Goal: Find specific page/section: Find specific page/section

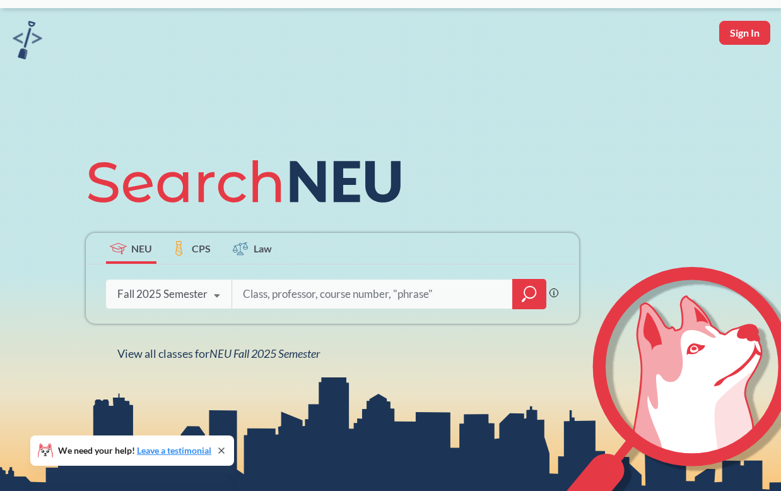
scroll to position [40, 0]
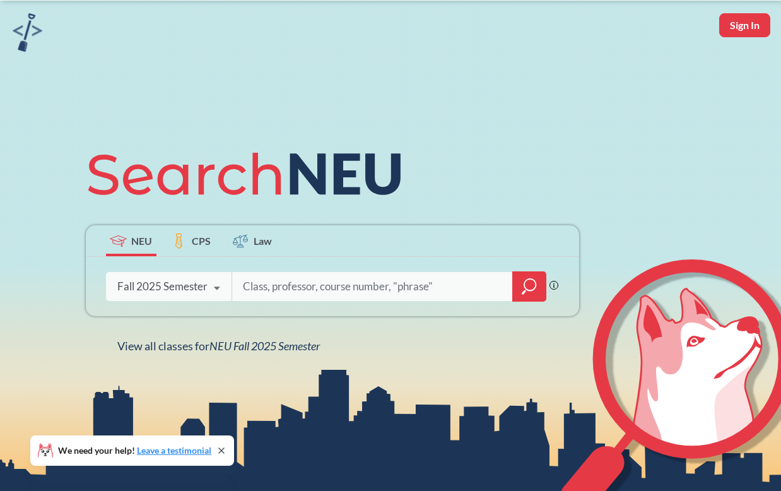
click at [534, 286] on icon "magnifying glass" at bounding box center [529, 287] width 15 height 18
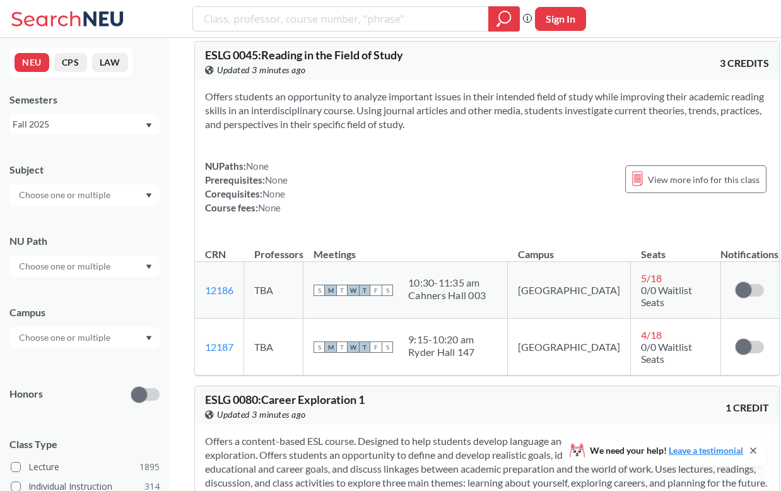
scroll to position [15, 0]
click at [105, 197] on input "text" at bounding box center [66, 194] width 106 height 15
click at [267, 27] on input "search" at bounding box center [341, 18] width 277 height 21
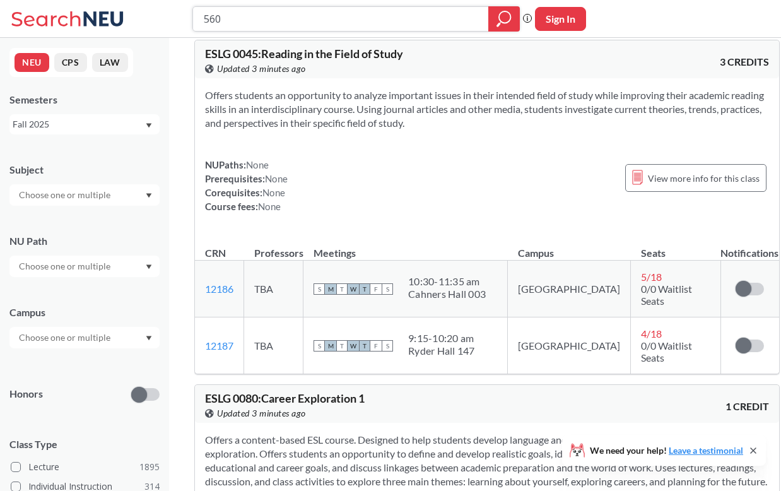
type input "5600"
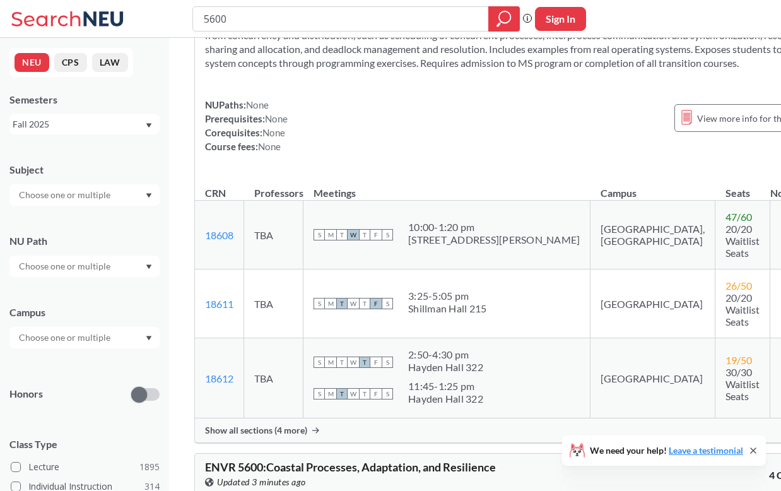
scroll to position [138, 0]
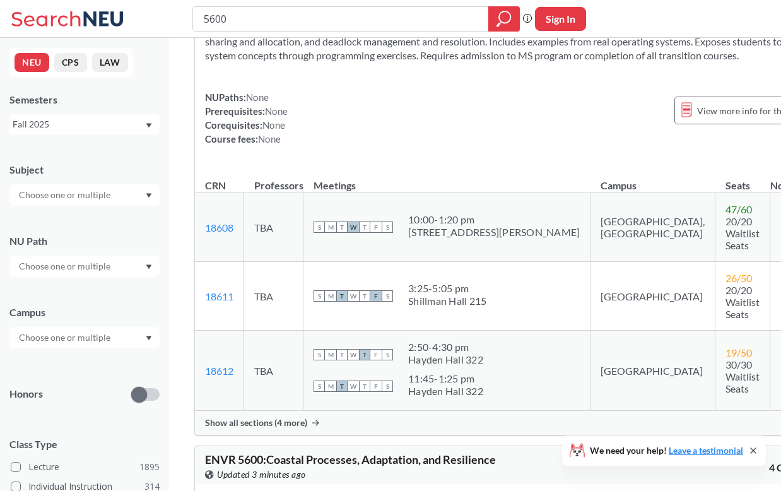
click at [295, 411] on div "Show all sections (4 more)" at bounding box center [512, 423] width 634 height 24
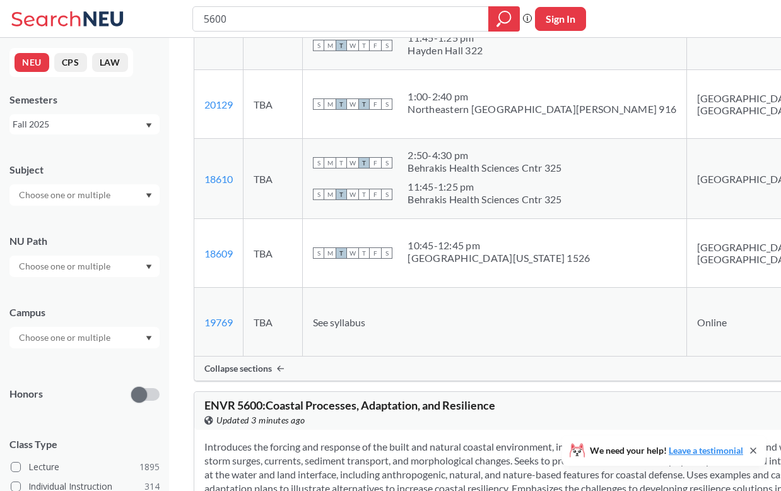
scroll to position [468, 0]
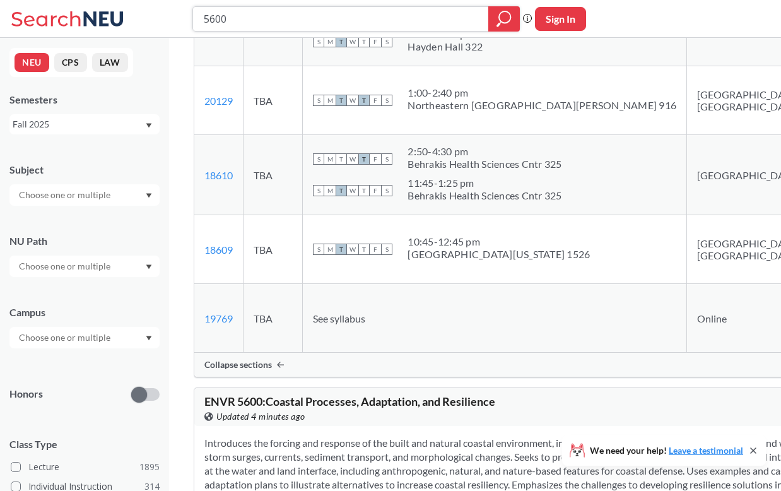
click at [217, 21] on input "5600" at bounding box center [341, 18] width 277 height 21
type input "5500"
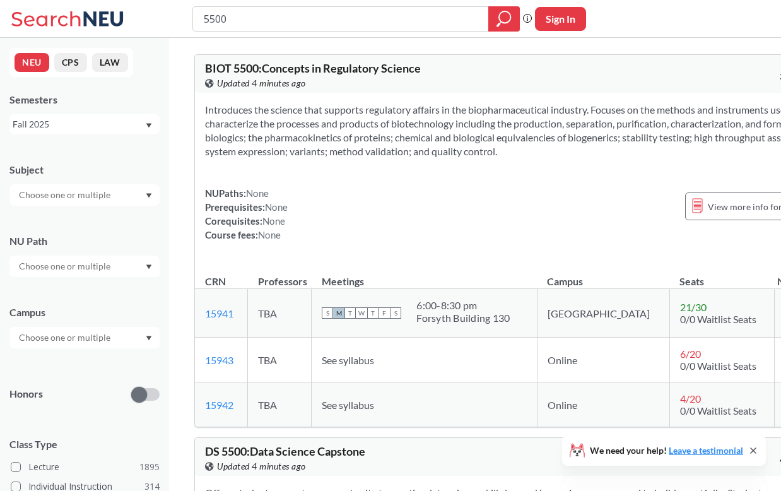
scroll to position [357, 0]
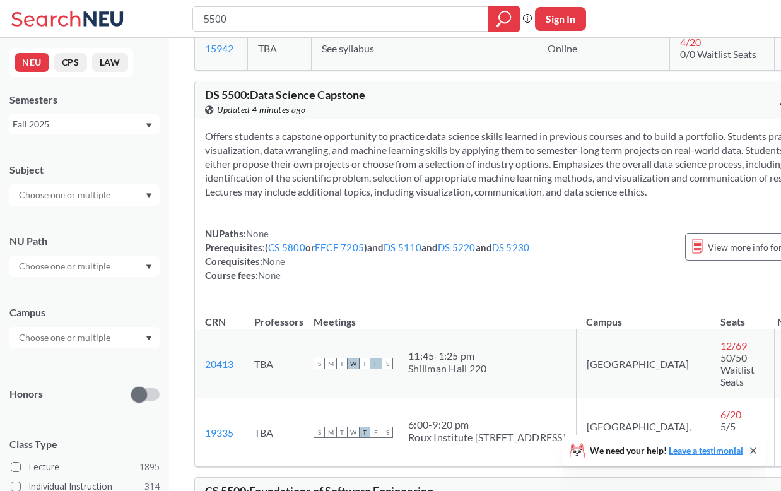
click at [100, 185] on div at bounding box center [84, 194] width 150 height 21
click at [74, 220] on div "CS ( 114 )" at bounding box center [87, 217] width 143 height 14
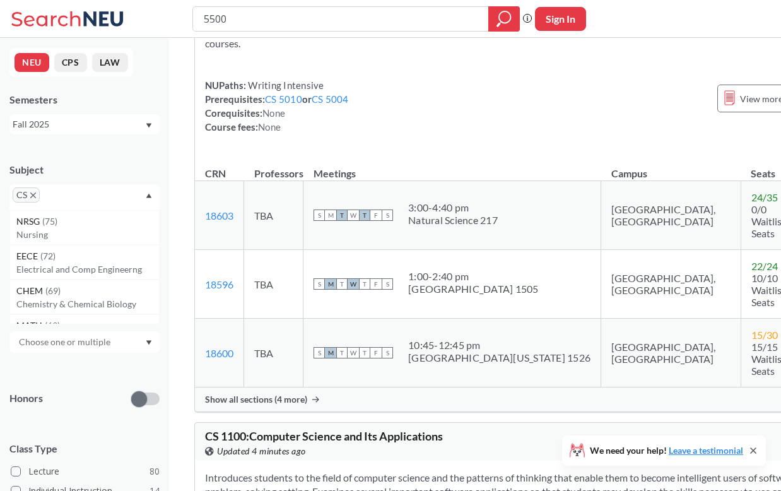
scroll to position [186, 0]
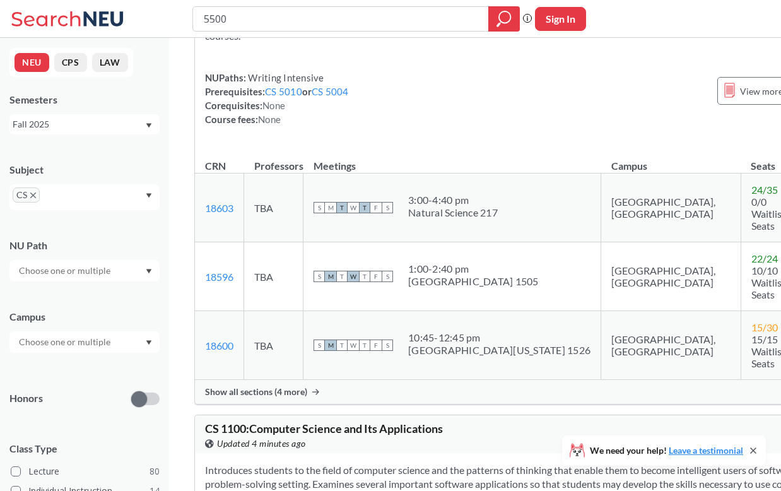
click at [282, 394] on span "Show all sections (4 more)" at bounding box center [256, 391] width 102 height 11
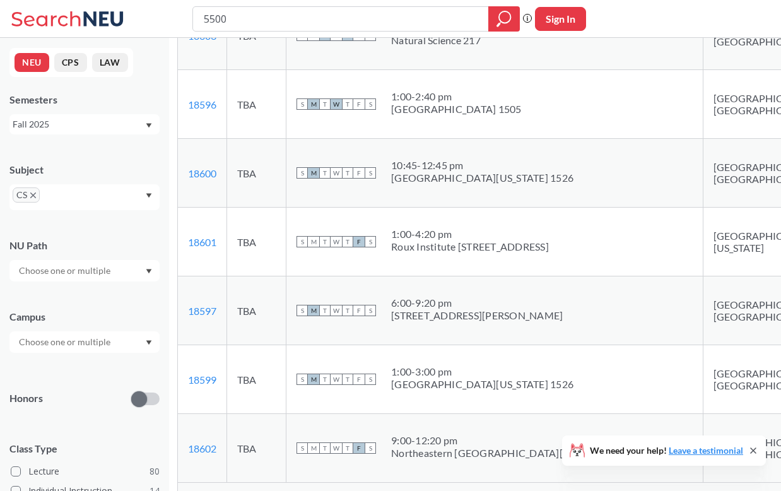
scroll to position [353, 0]
